Goal: Transaction & Acquisition: Purchase product/service

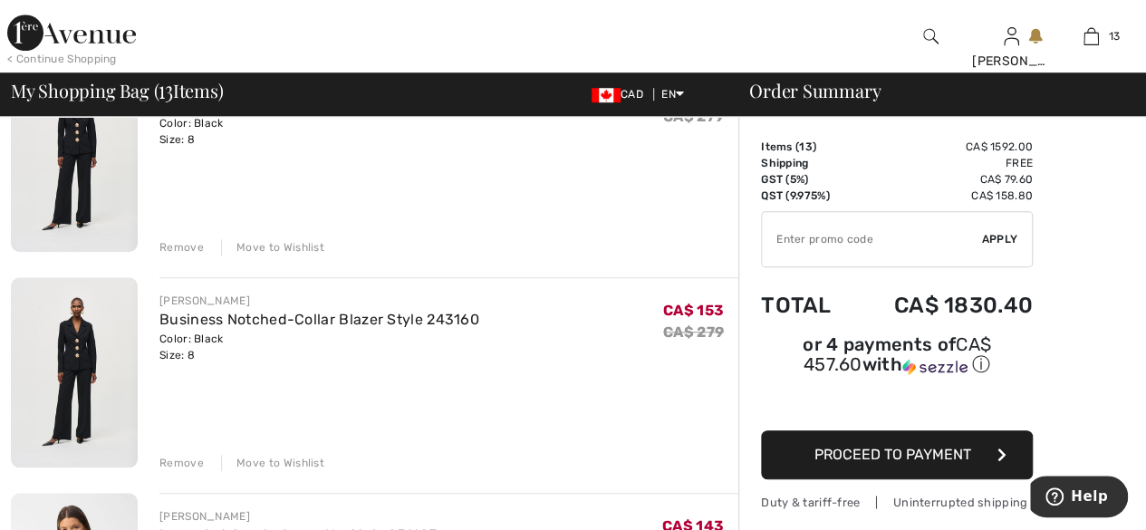
scroll to position [641, 0]
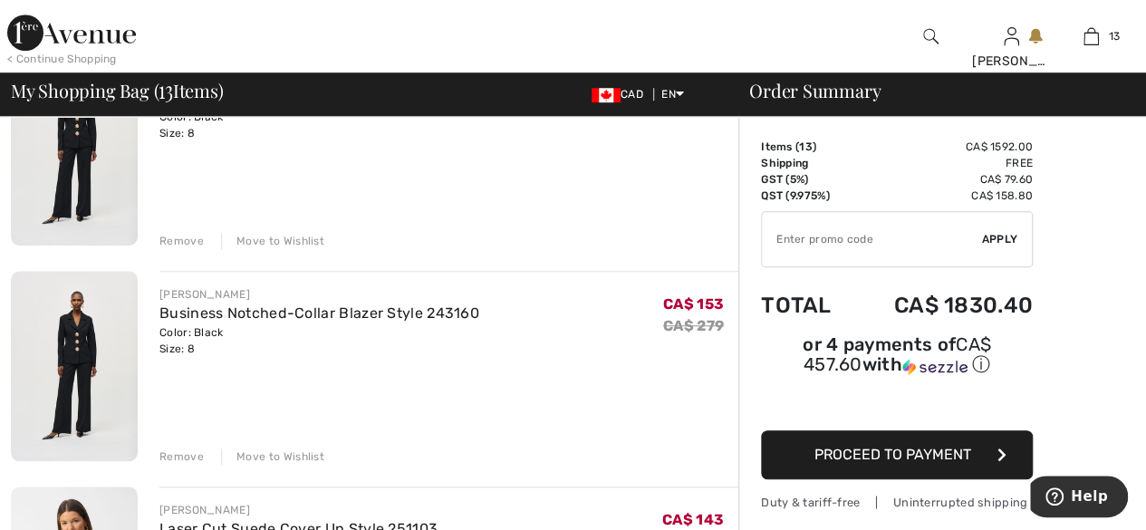
click at [196, 462] on div "Remove" at bounding box center [181, 456] width 44 height 16
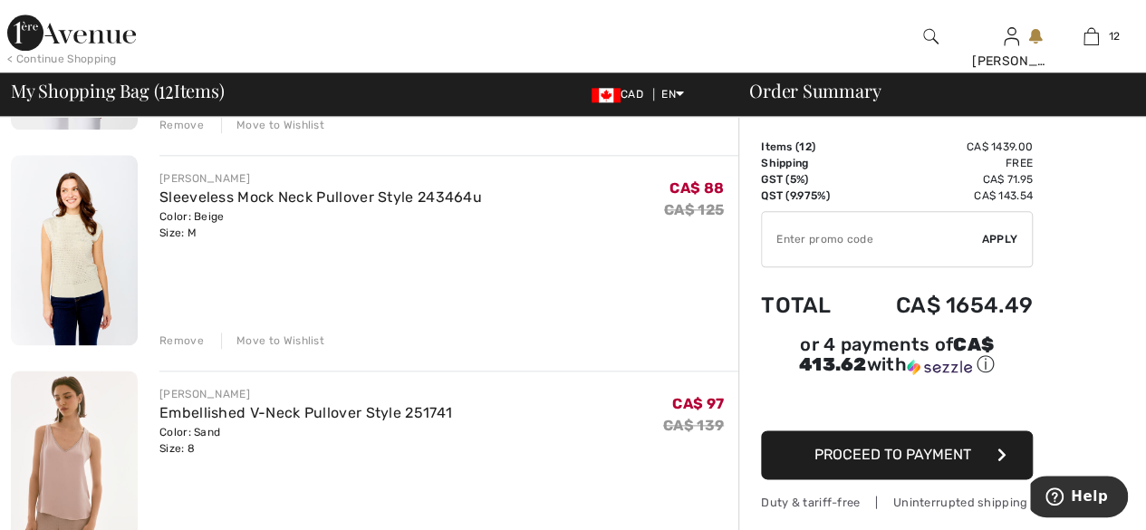
scroll to position [978, 0]
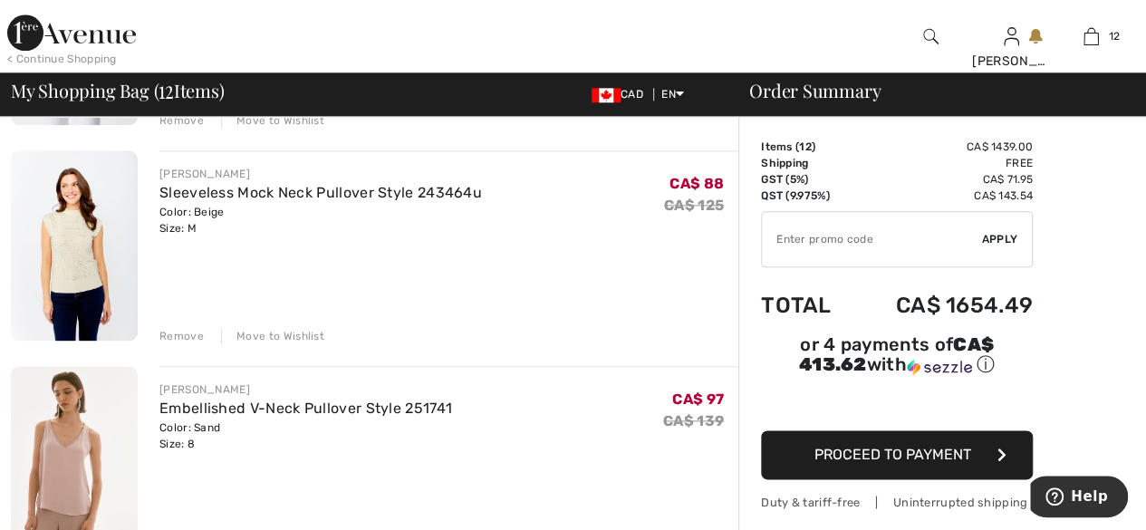
click at [183, 341] on div "Remove" at bounding box center [181, 336] width 44 height 16
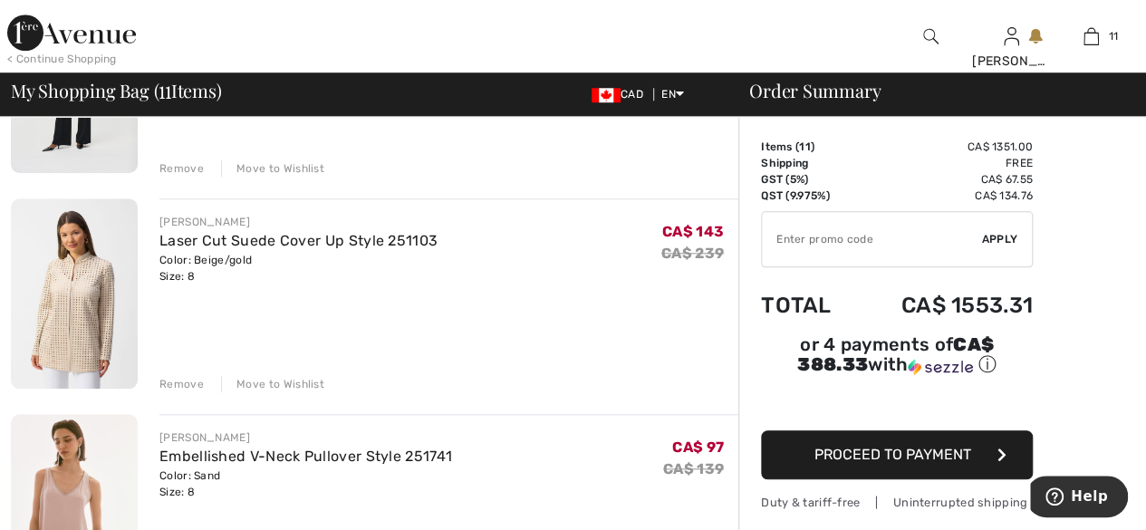
scroll to position [699, 0]
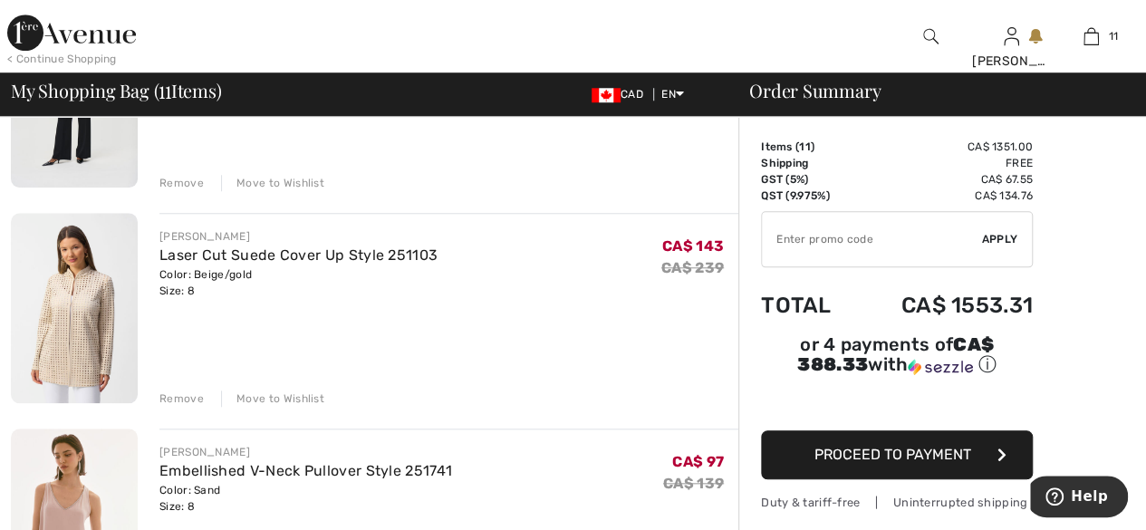
click at [178, 399] on div "Remove" at bounding box center [181, 398] width 44 height 16
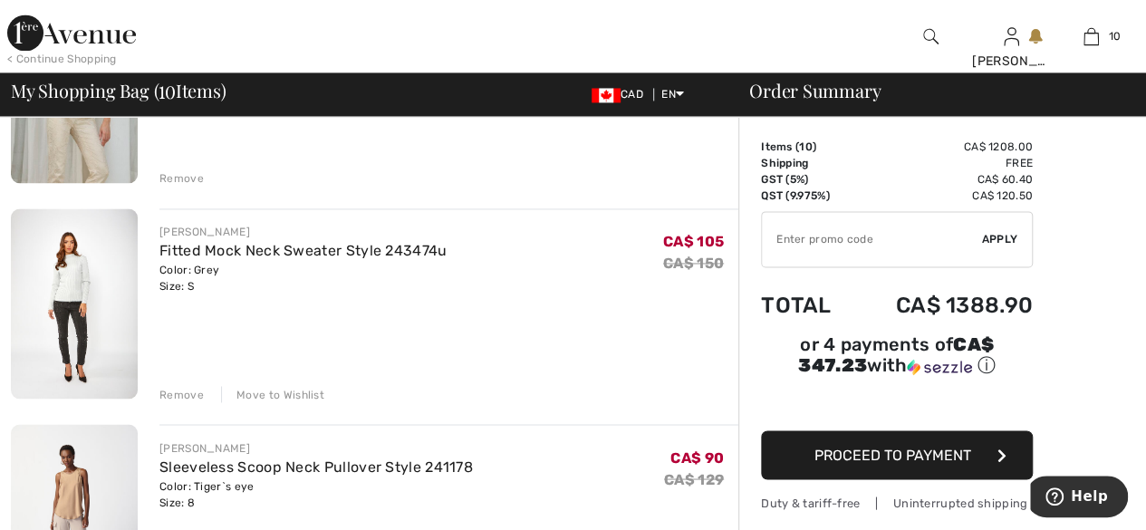
scroll to position [1352, 0]
click at [63, 250] on img at bounding box center [74, 302] width 127 height 190
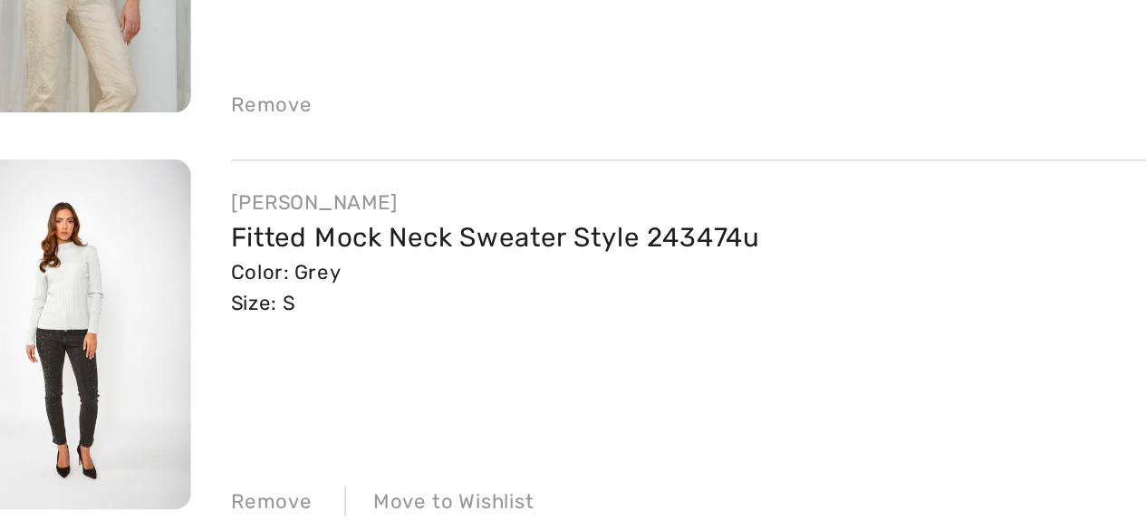
scroll to position [1345, 0]
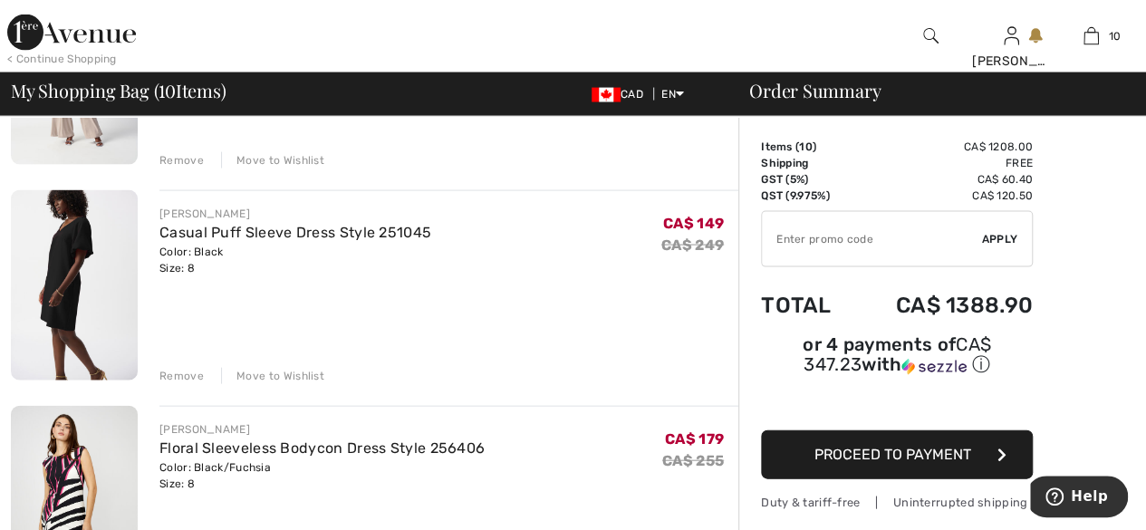
scroll to position [1799, 0]
click at [181, 381] on div "Remove" at bounding box center [181, 376] width 44 height 16
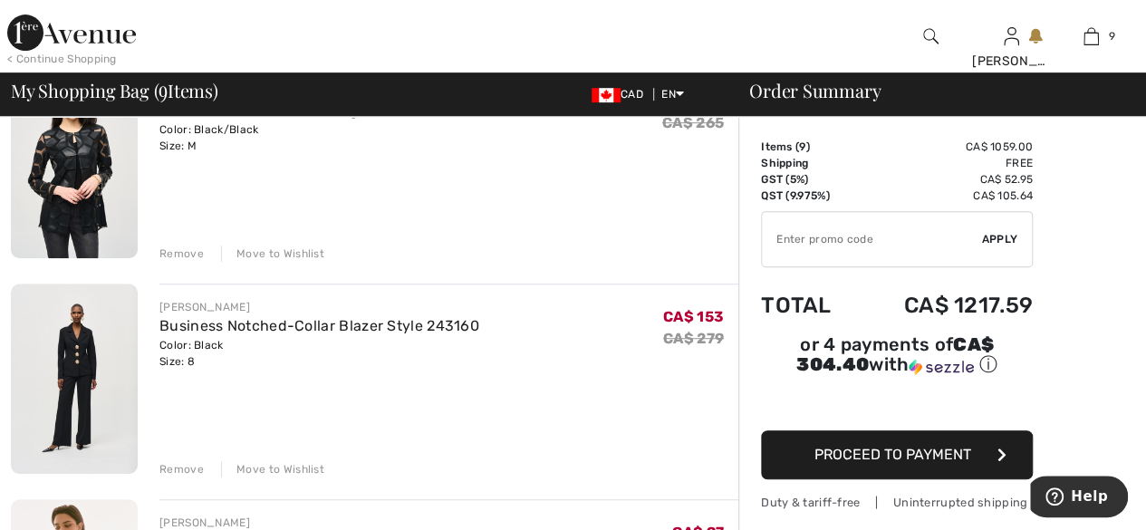
scroll to position [413, 0]
click at [80, 356] on img at bounding box center [74, 379] width 127 height 190
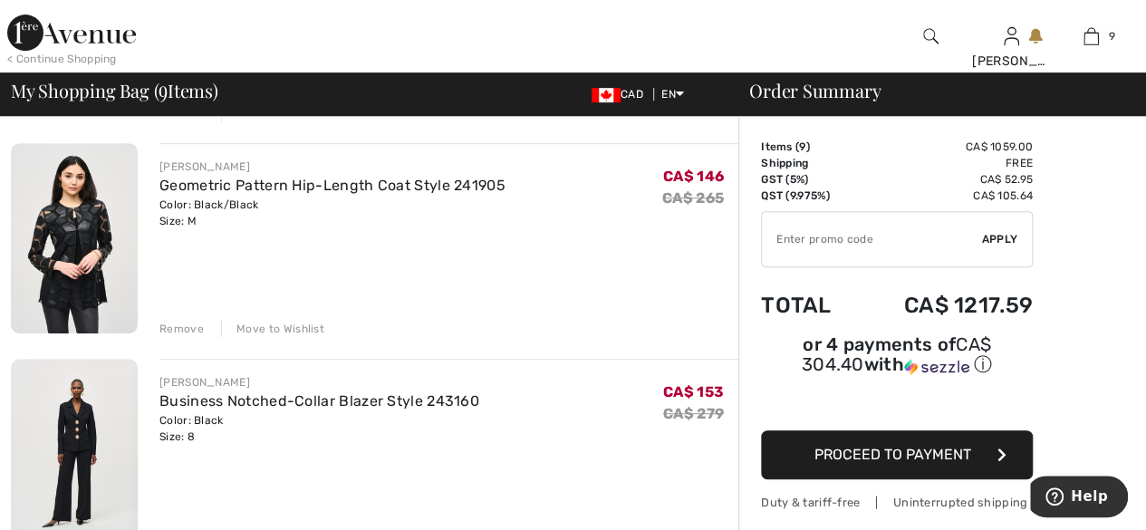
scroll to position [337, 0]
click at [70, 247] on img at bounding box center [74, 239] width 127 height 190
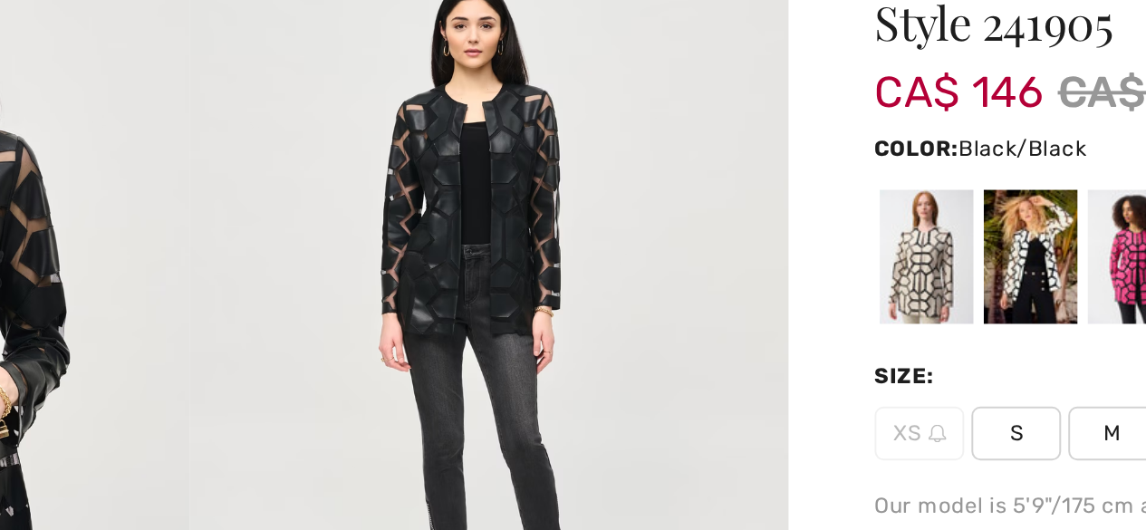
scroll to position [158, 0]
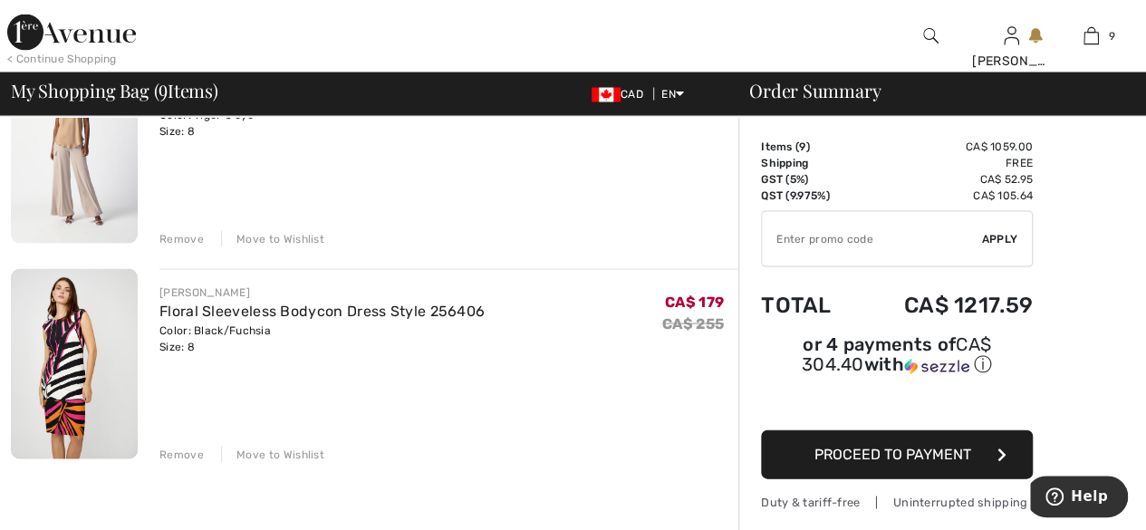
scroll to position [1721, 0]
click at [282, 456] on div "Move to Wishlist" at bounding box center [272, 454] width 103 height 16
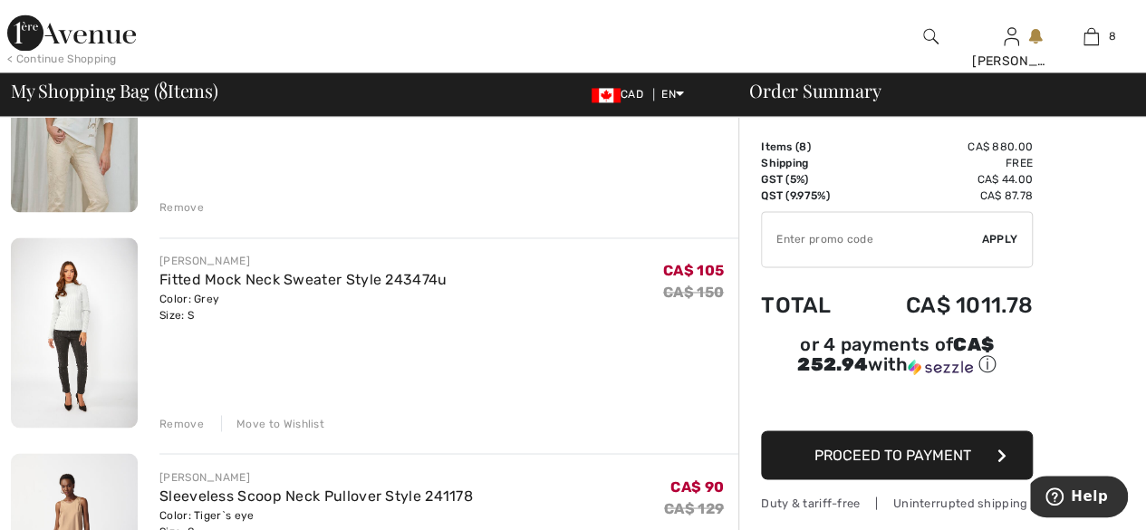
scroll to position [1326, 0]
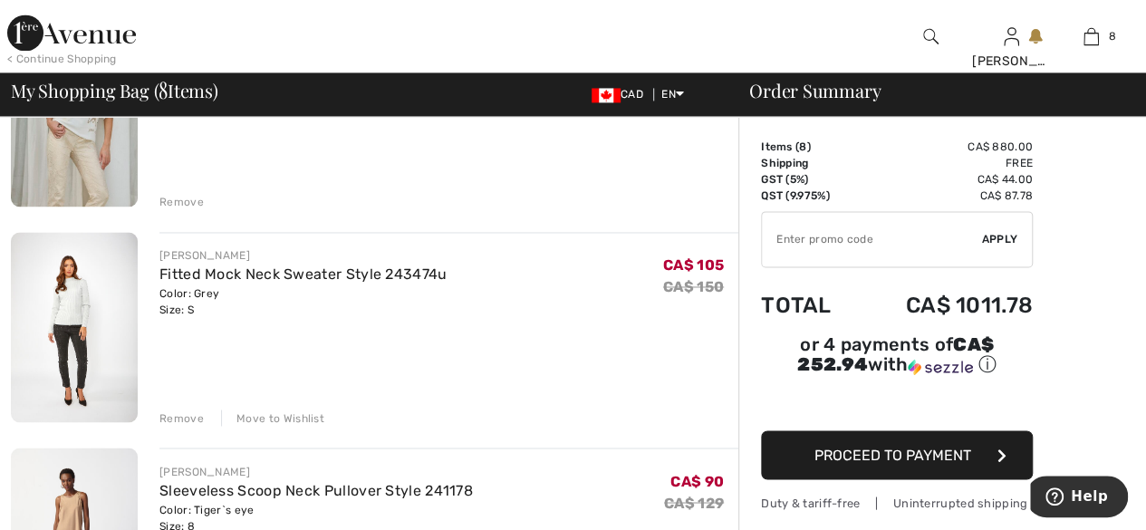
click at [174, 423] on div "Remove" at bounding box center [181, 418] width 44 height 16
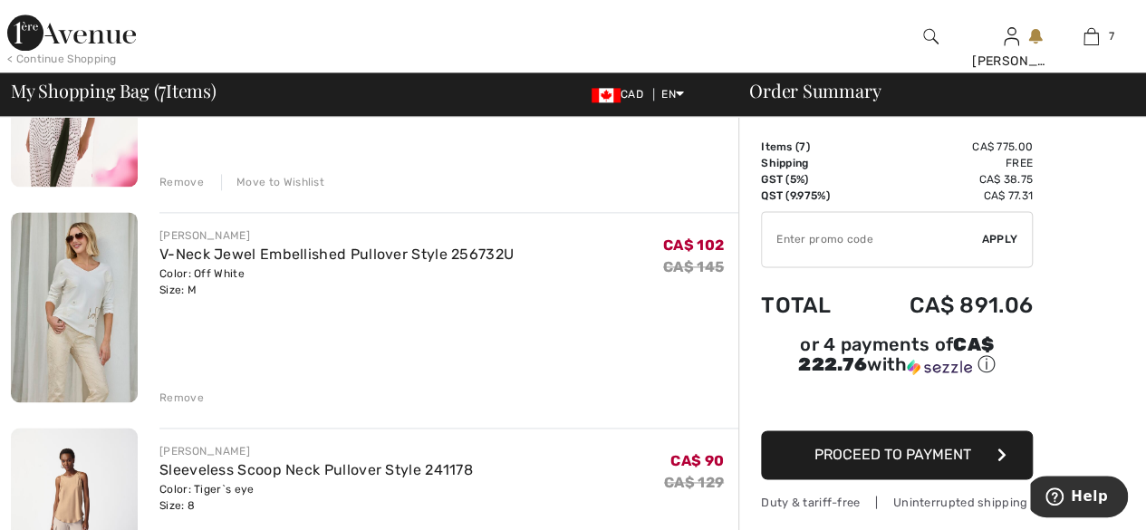
scroll to position [1131, 0]
click at [63, 304] on img at bounding box center [74, 307] width 127 height 190
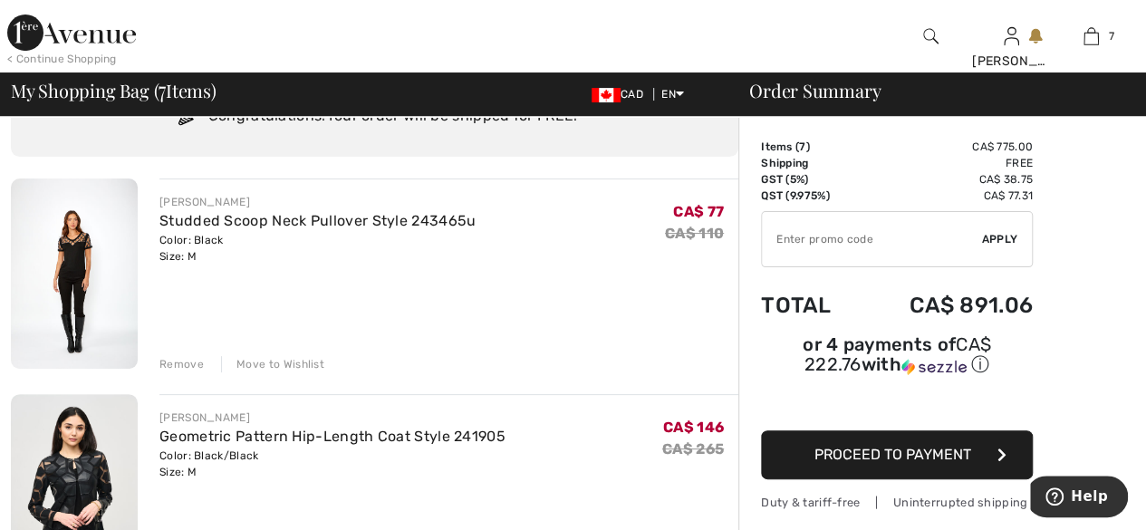
scroll to position [87, 0]
click at [170, 362] on div "Remove" at bounding box center [181, 364] width 44 height 16
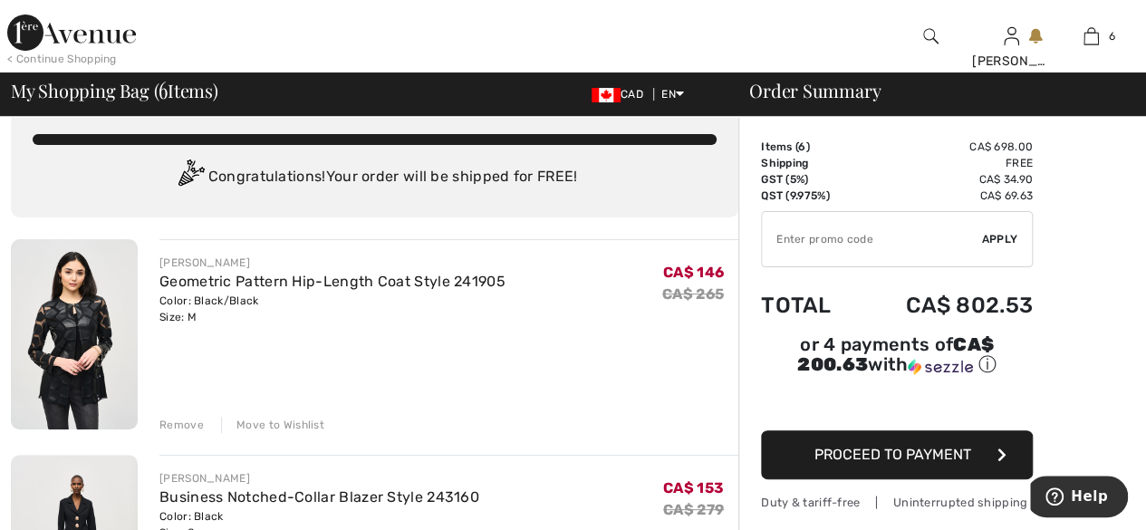
scroll to position [0, 0]
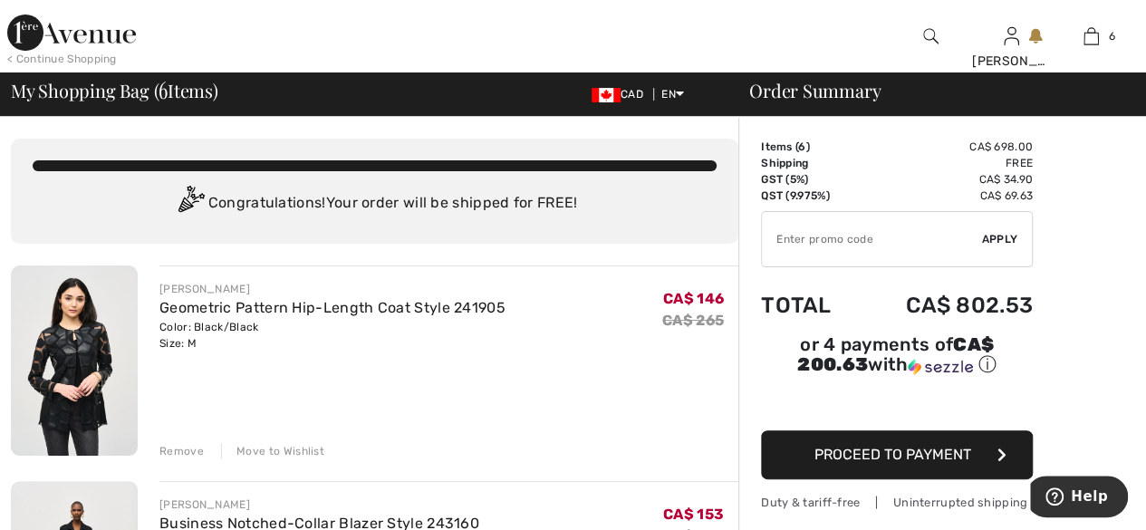
click at [842, 239] on input "TEXT" at bounding box center [872, 239] width 220 height 54
type input "SALEAVENUE"
click at [1015, 245] on span "Apply" at bounding box center [1000, 239] width 36 height 16
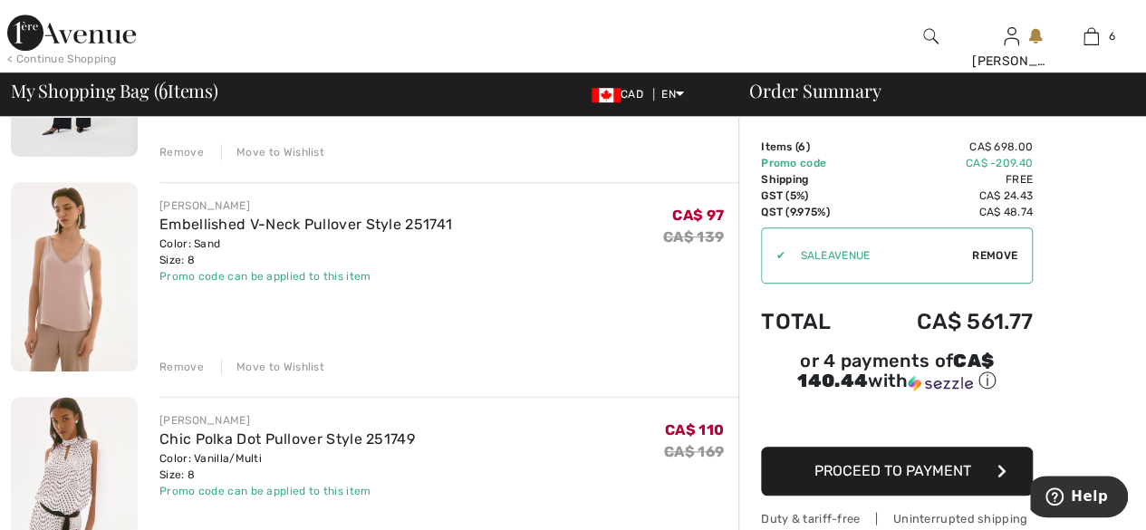
scroll to position [515, 0]
click at [283, 372] on div "Move to Wishlist" at bounding box center [272, 367] width 103 height 16
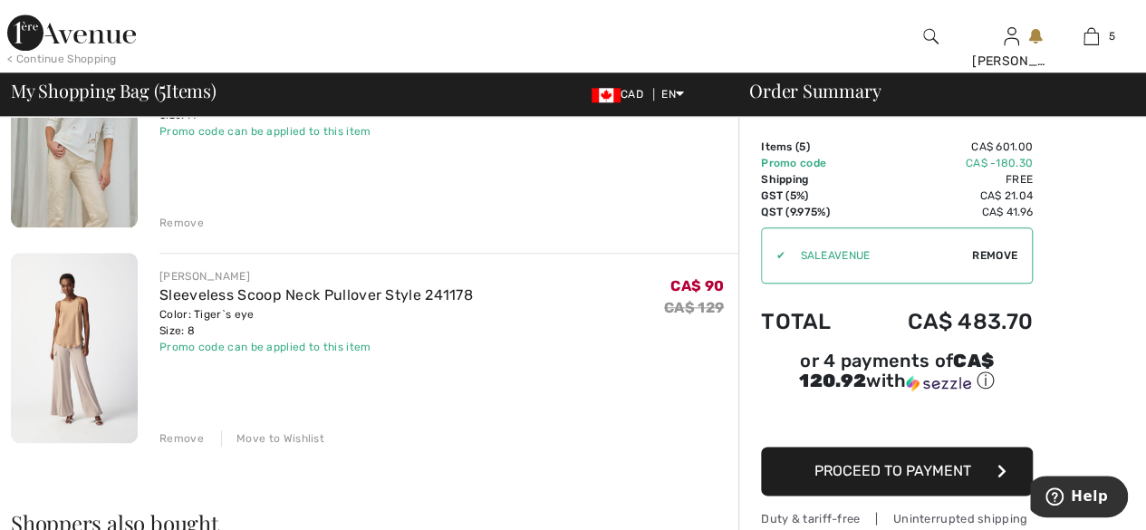
scroll to position [877, 0]
click at [282, 440] on div "Move to Wishlist" at bounding box center [272, 436] width 103 height 16
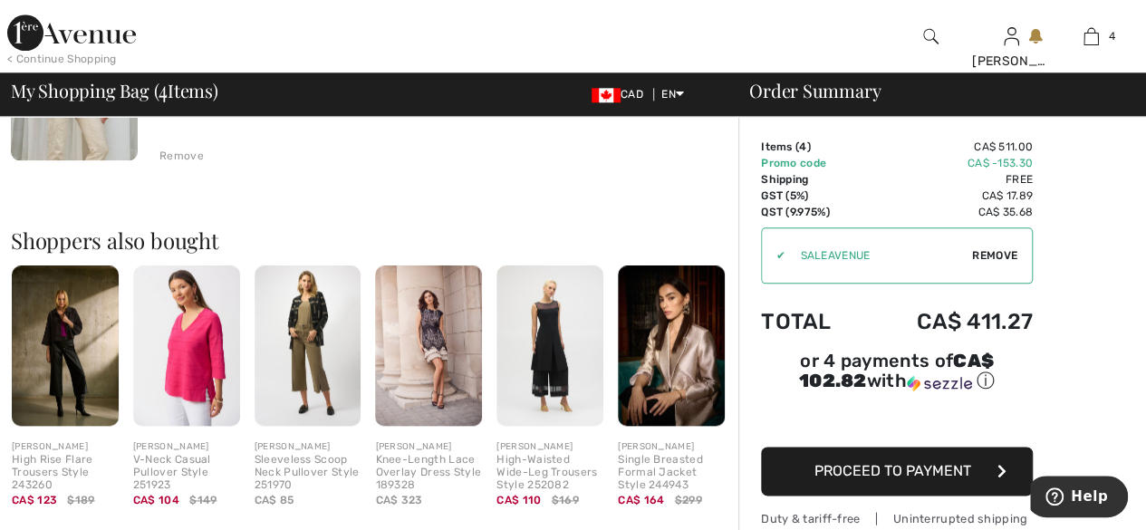
scroll to position [940, 0]
click at [302, 344] on img at bounding box center [308, 346] width 107 height 160
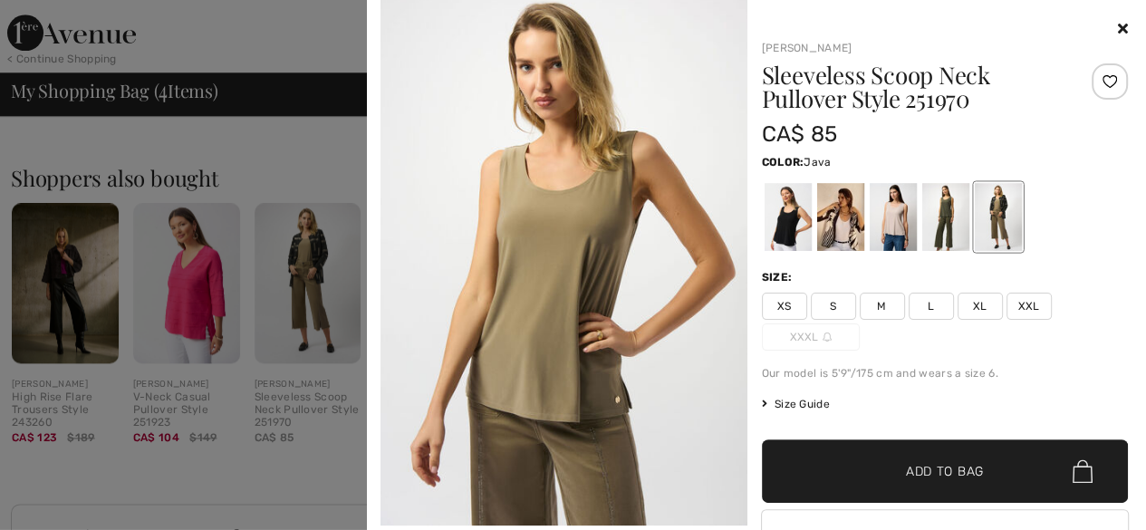
scroll to position [1009, 0]
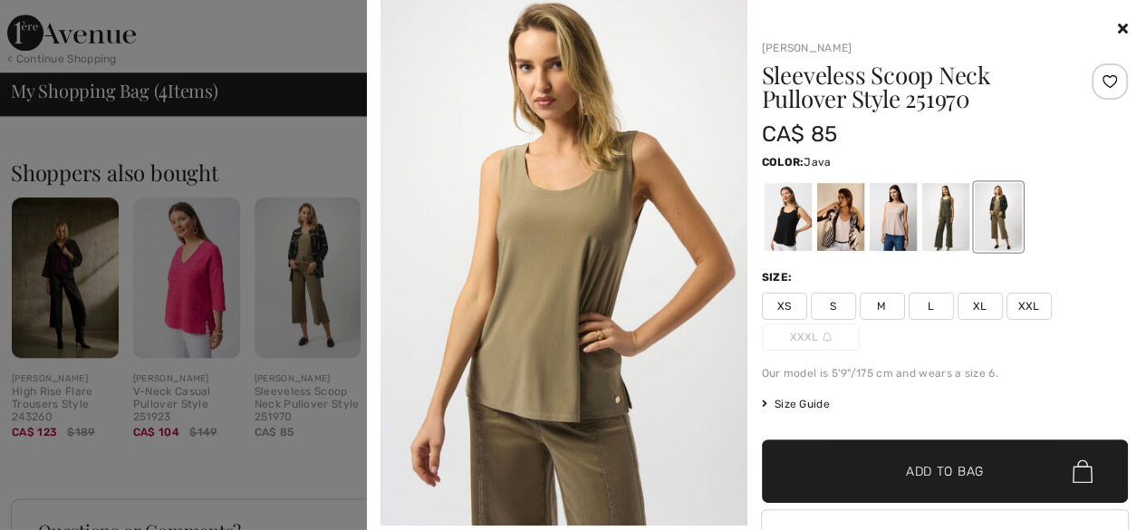
click at [879, 307] on span "M" at bounding box center [882, 306] width 45 height 27
click at [950, 469] on span "Add to Bag" at bounding box center [945, 471] width 78 height 19
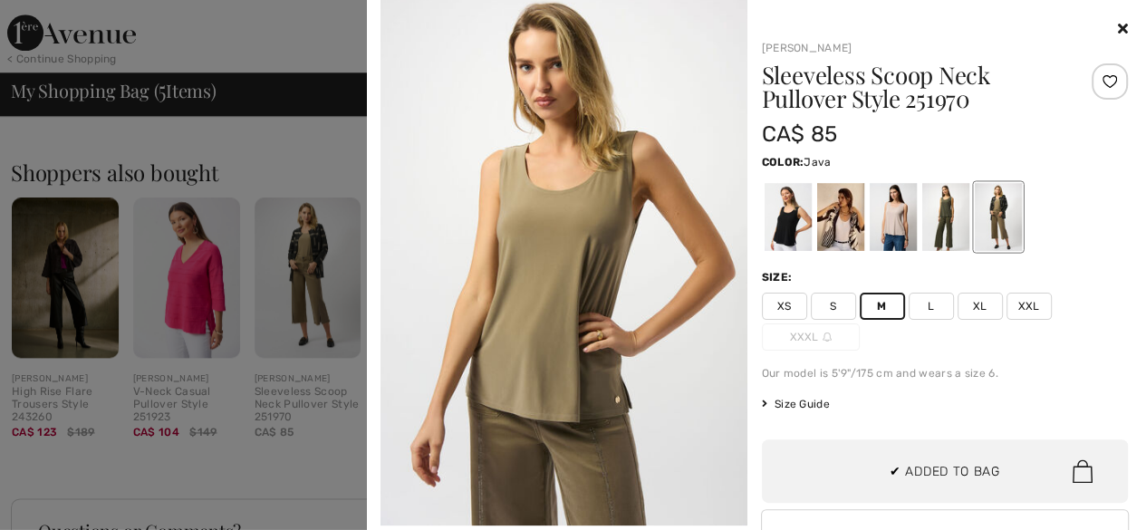
scroll to position [478, 0]
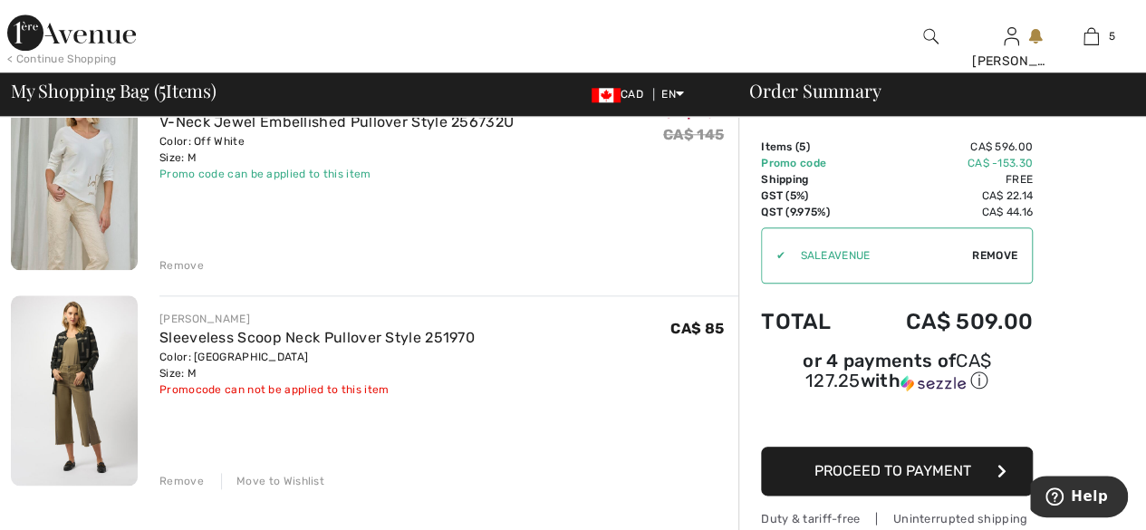
scroll to position [839, 0]
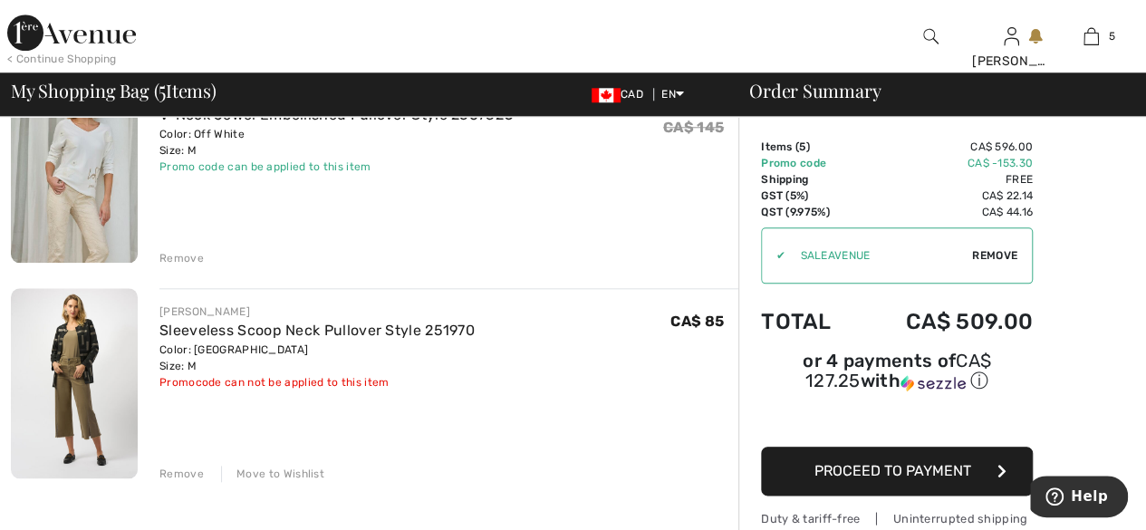
click at [68, 364] on img at bounding box center [74, 383] width 127 height 190
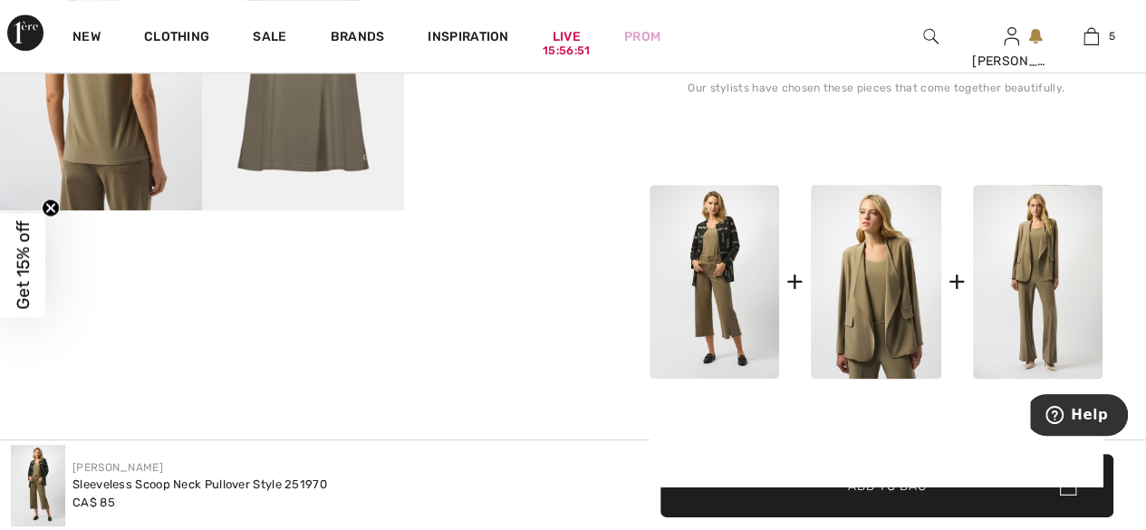
scroll to position [730, 0]
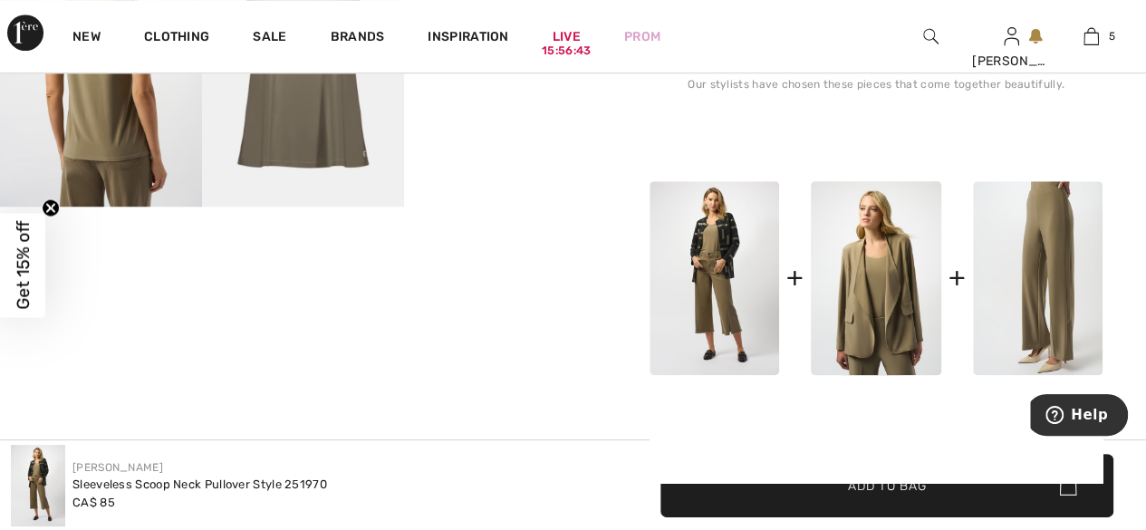
click at [1036, 294] on img at bounding box center [1038, 278] width 130 height 194
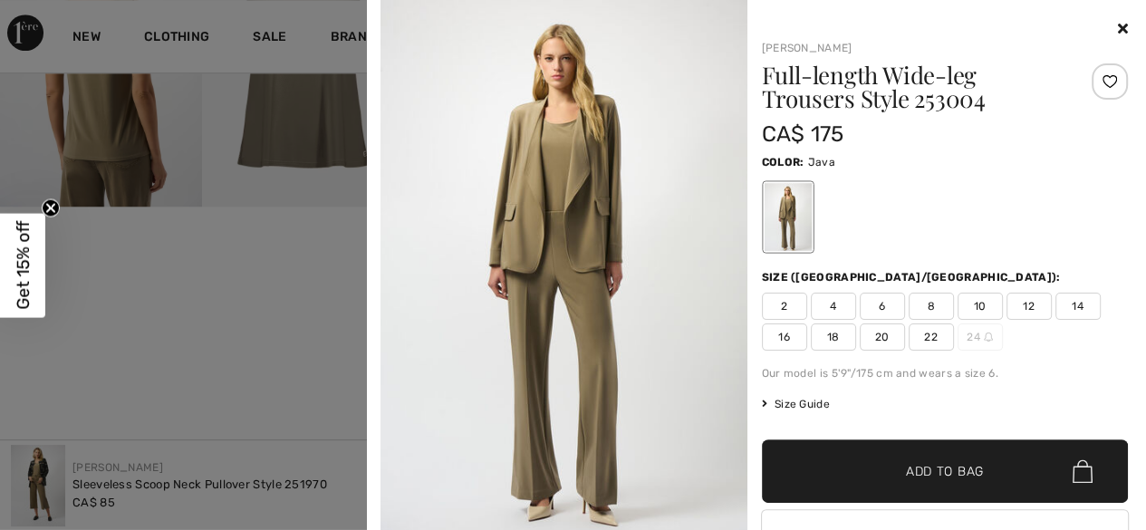
click at [924, 312] on span "8" at bounding box center [931, 306] width 45 height 27
click at [964, 484] on span "✔ Added to Bag Add to Bag" at bounding box center [945, 470] width 367 height 63
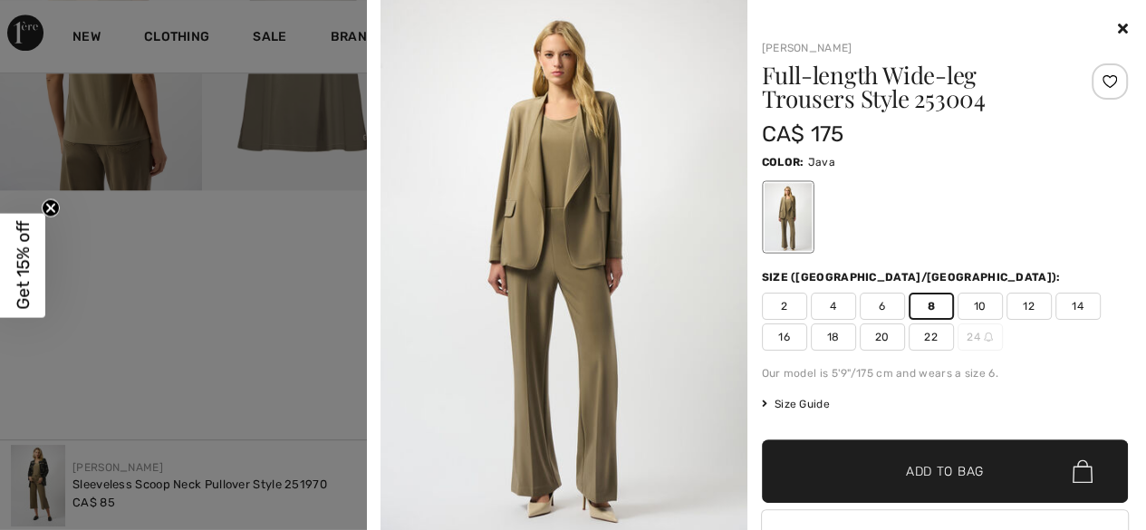
scroll to position [747, 0]
click at [531, 304] on img at bounding box center [564, 270] width 367 height 549
click at [540, 310] on img at bounding box center [564, 270] width 367 height 549
click at [510, 328] on img at bounding box center [564, 270] width 367 height 549
click at [509, 326] on img at bounding box center [564, 270] width 367 height 549
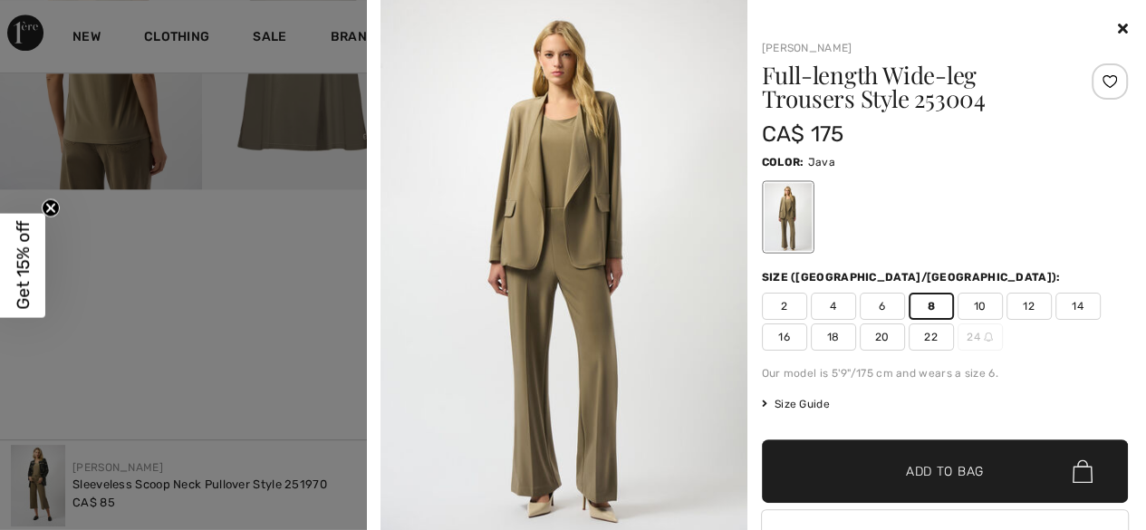
click at [507, 323] on img at bounding box center [564, 270] width 367 height 549
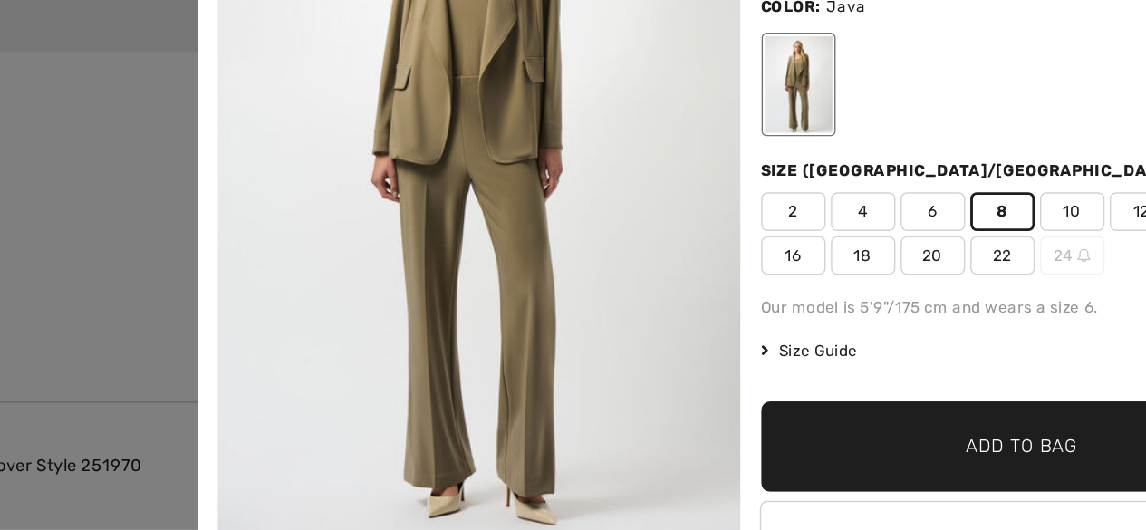
scroll to position [743, 0]
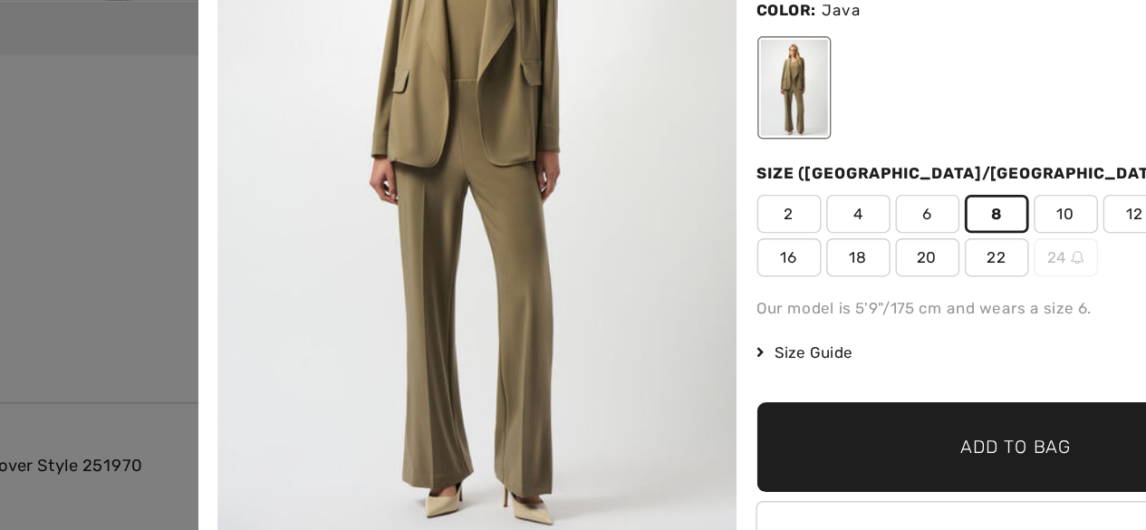
click at [565, 366] on img at bounding box center [564, 274] width 367 height 549
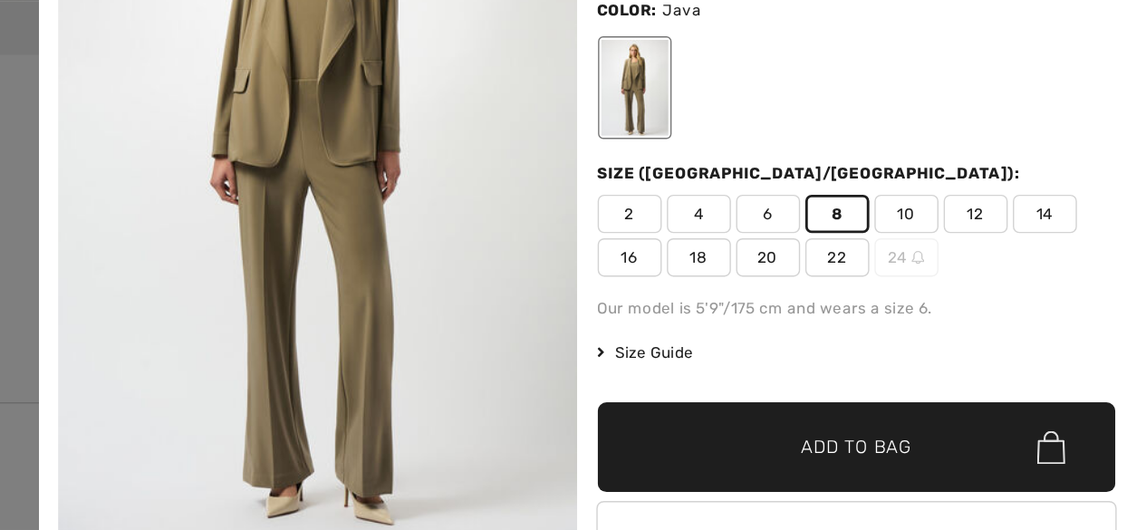
click at [526, 391] on img at bounding box center [564, 274] width 367 height 549
click at [525, 389] on img at bounding box center [564, 274] width 367 height 549
click at [535, 393] on img at bounding box center [564, 274] width 367 height 549
click at [525, 379] on img at bounding box center [564, 274] width 367 height 549
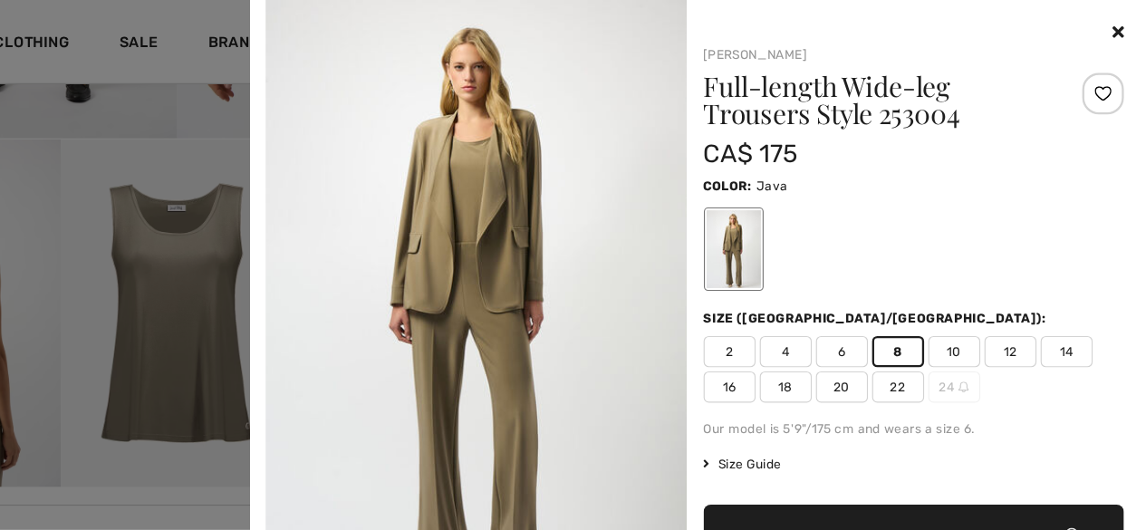
scroll to position [504, 0]
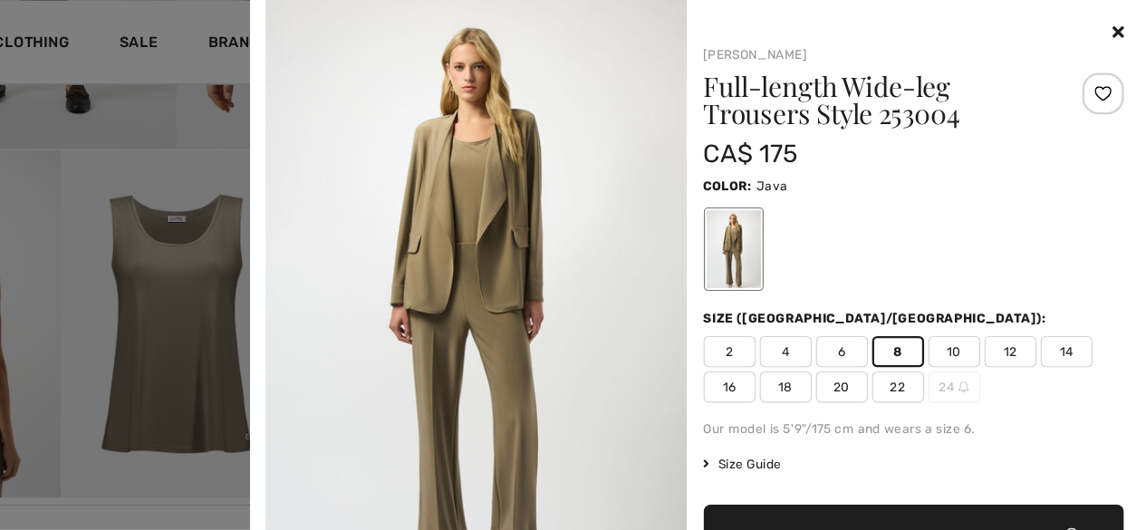
click at [1105, 36] on div at bounding box center [945, 29] width 367 height 22
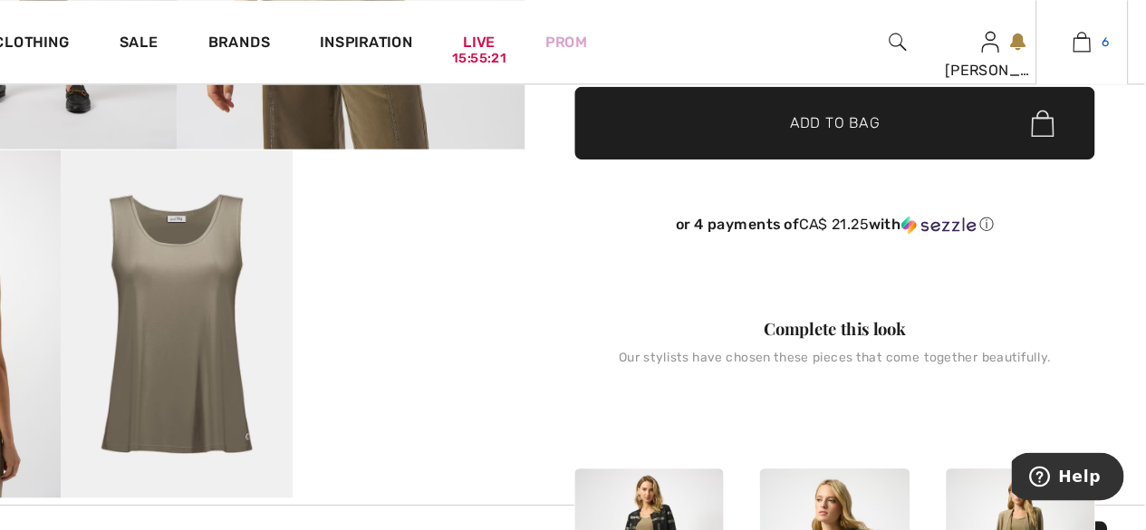
click at [1099, 42] on link "6" at bounding box center [1091, 36] width 79 height 22
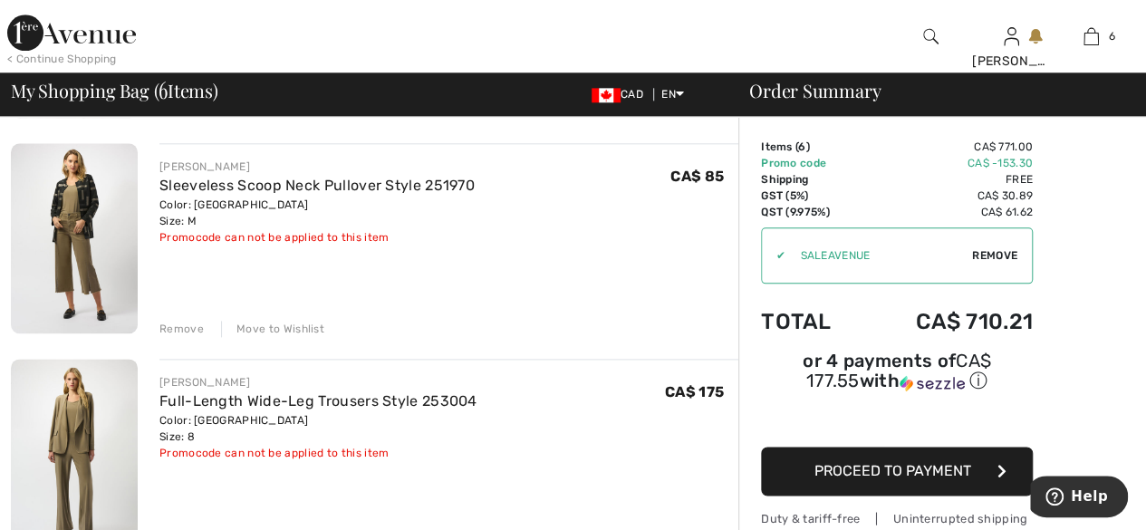
scroll to position [984, 0]
click at [178, 328] on div "Remove" at bounding box center [181, 329] width 44 height 16
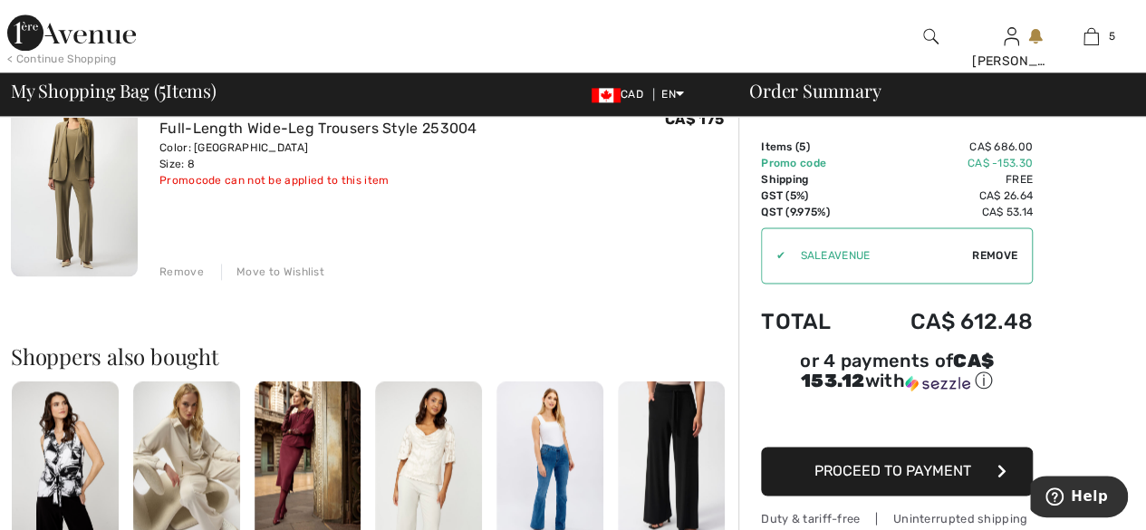
scroll to position [1064, 0]
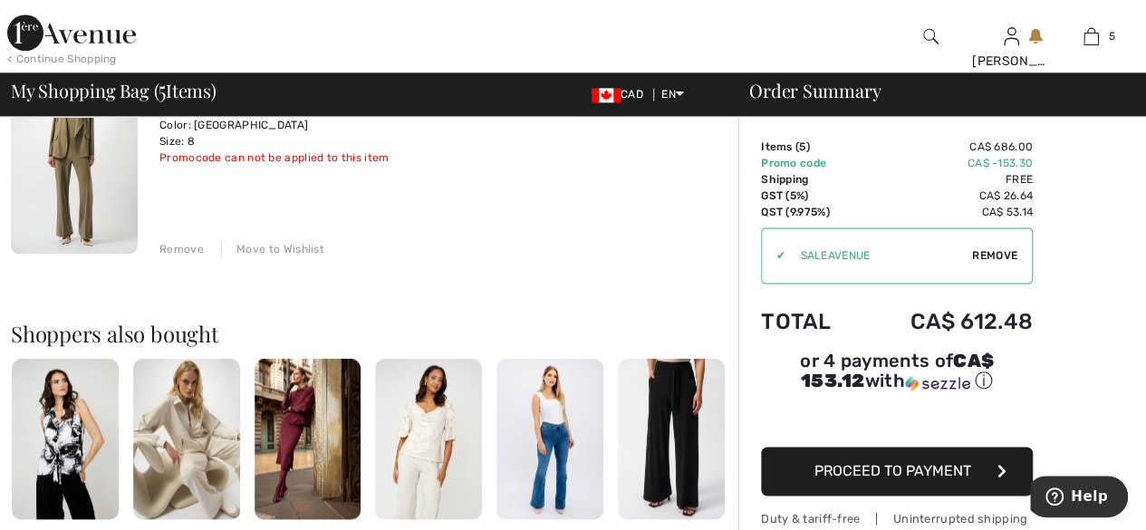
click at [179, 258] on div "JOSEPH RIBKOFF Geometric Pattern Hip-Length Coat Style 241905 Color: Black/Blac…" at bounding box center [375, 97] width 728 height 1790
click at [179, 247] on div "Remove" at bounding box center [181, 249] width 44 height 16
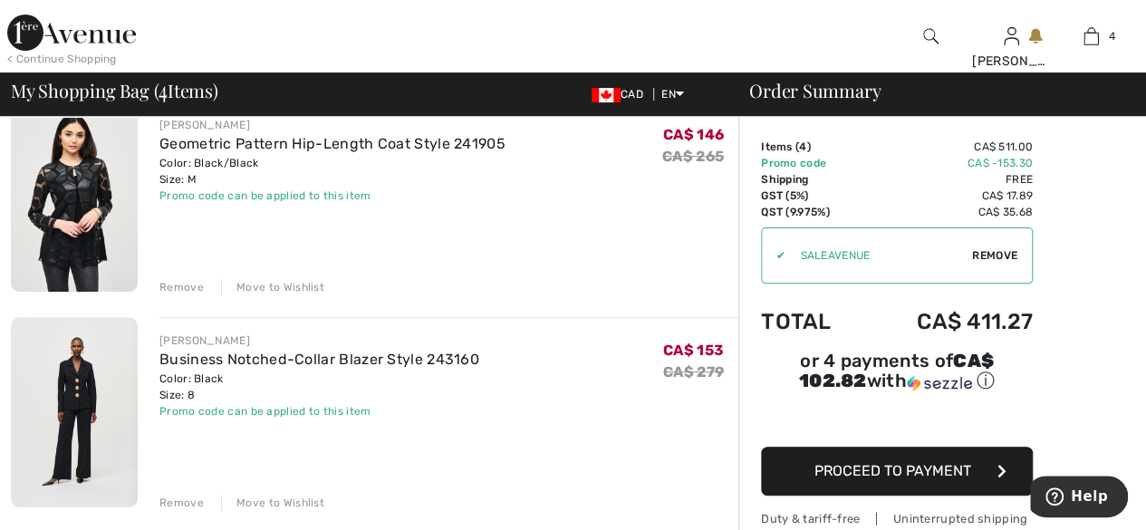
scroll to position [178, 0]
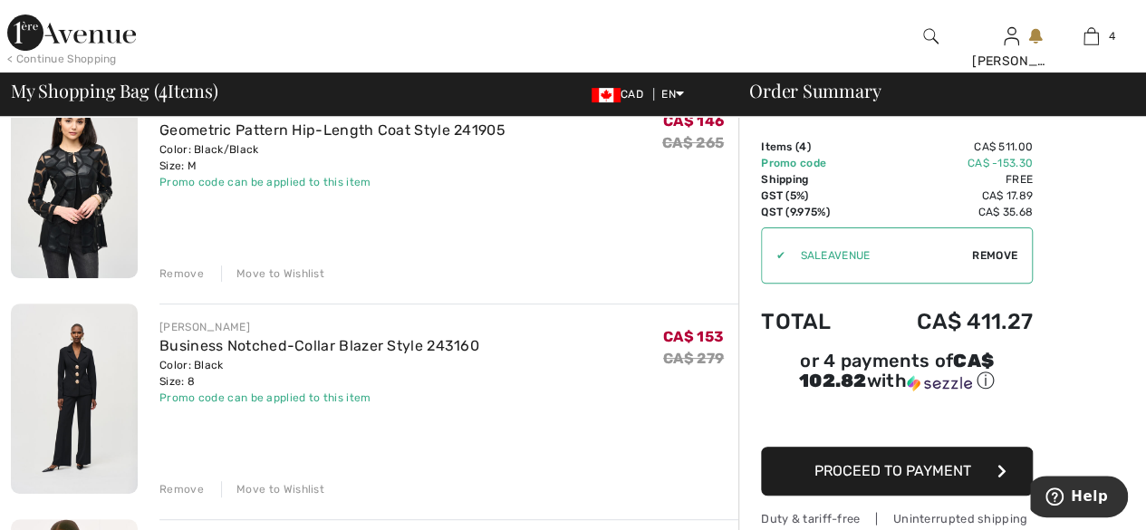
click at [69, 421] on img at bounding box center [74, 399] width 127 height 190
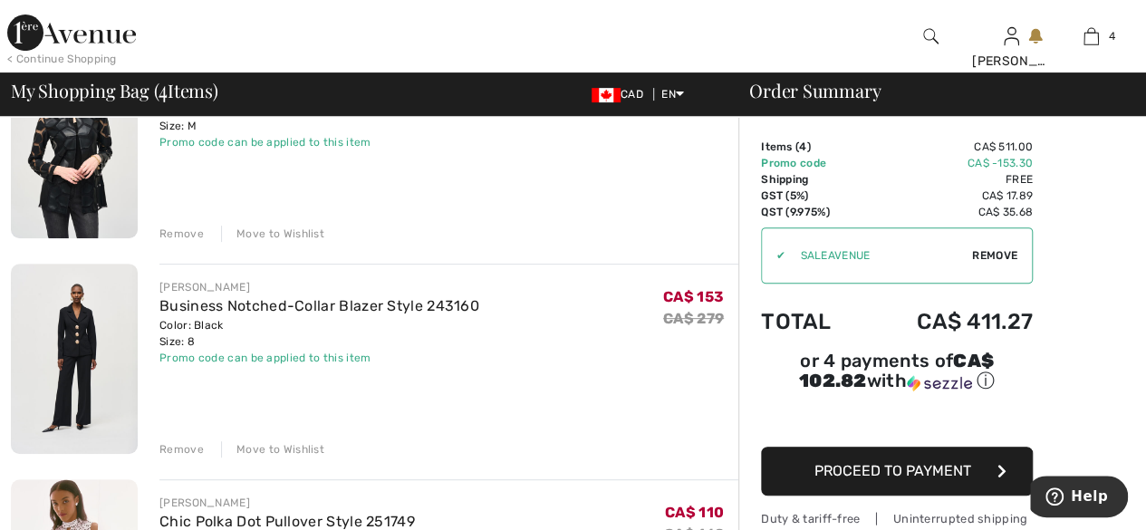
scroll to position [218, 0]
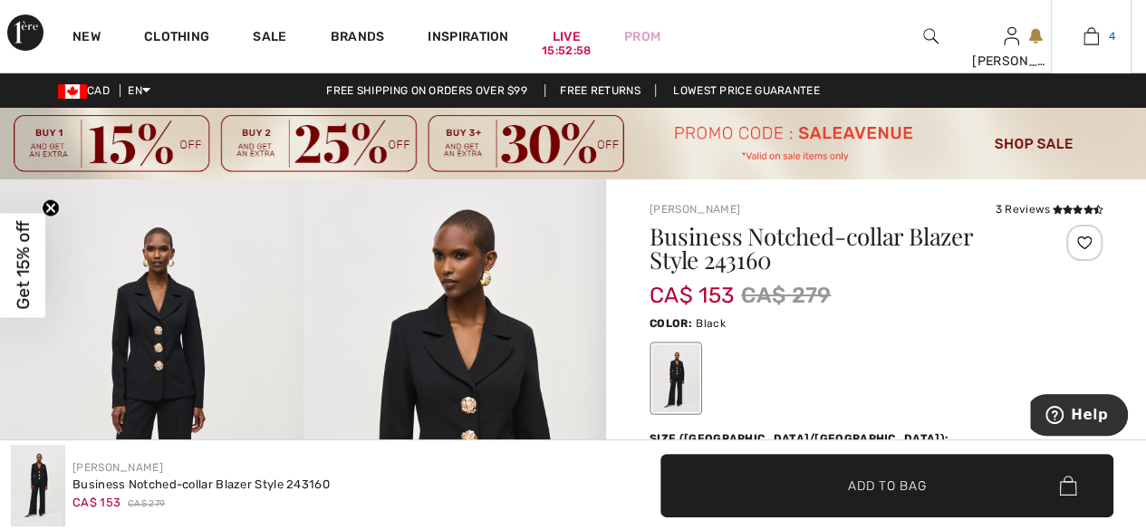
click at [1112, 40] on span "4" at bounding box center [1111, 36] width 6 height 16
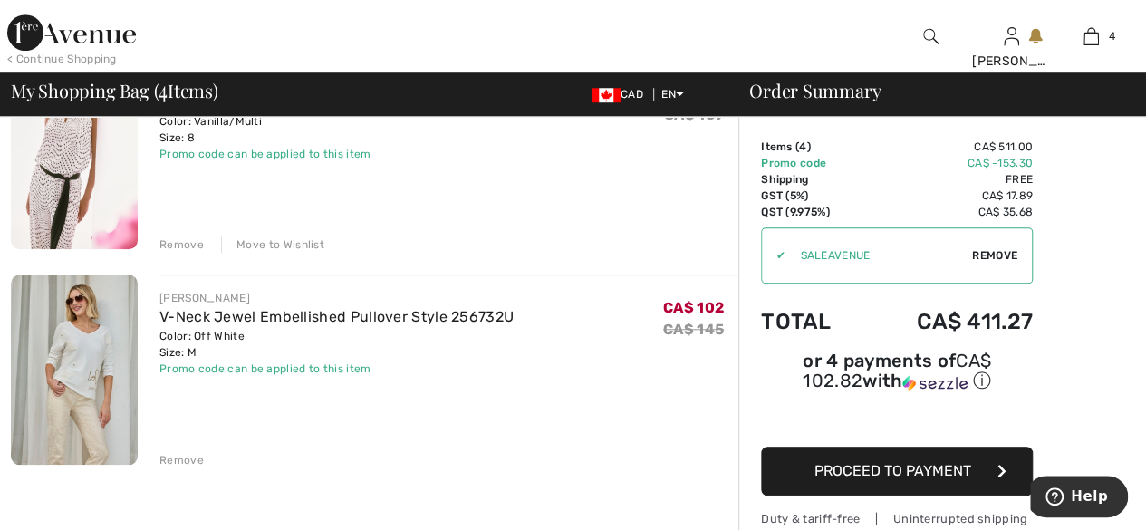
scroll to position [678, 0]
